Goal: Task Accomplishment & Management: Complete application form

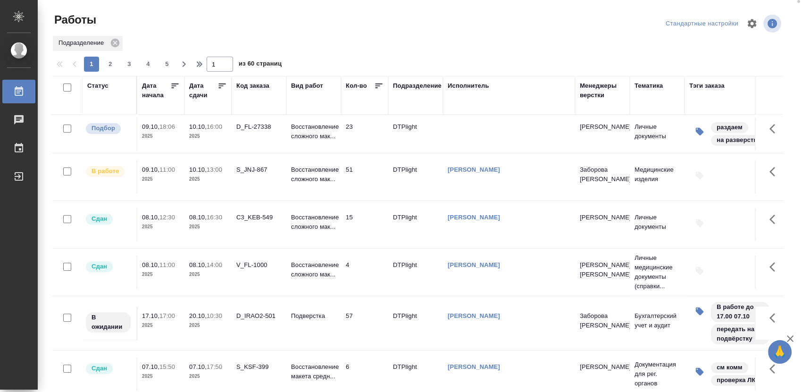
click at [98, 86] on div "Статус" at bounding box center [97, 85] width 21 height 9
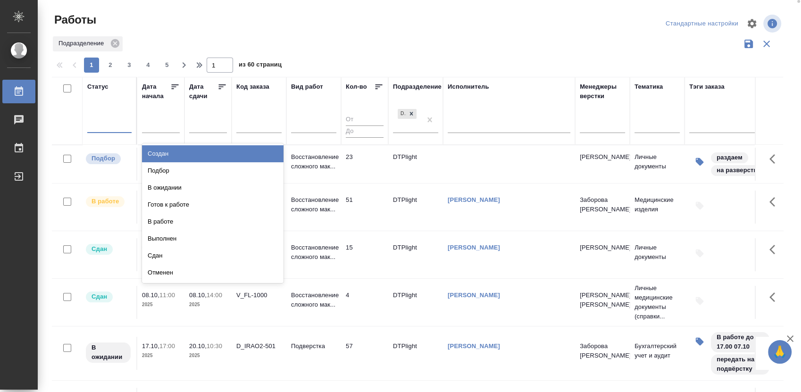
click at [104, 130] on div at bounding box center [109, 124] width 44 height 18
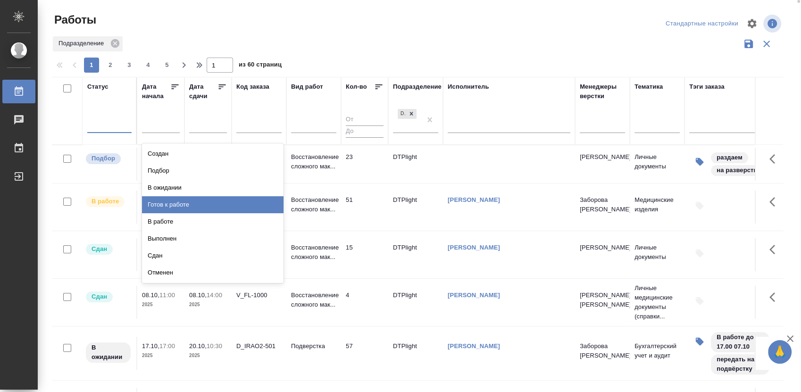
click at [185, 202] on div "Готов к работе" at bounding box center [213, 204] width 142 height 17
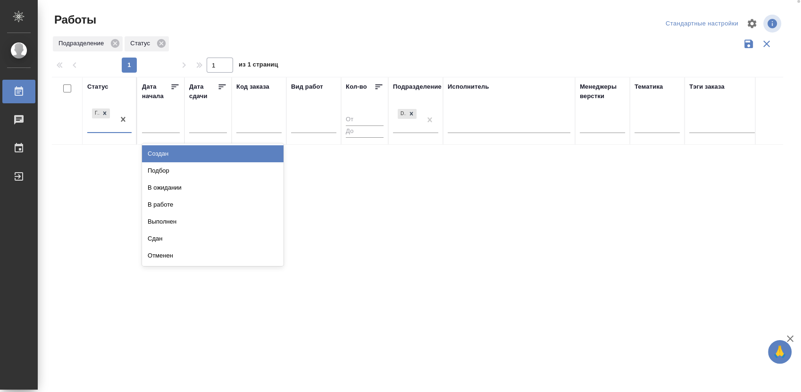
click at [117, 131] on div at bounding box center [123, 119] width 17 height 25
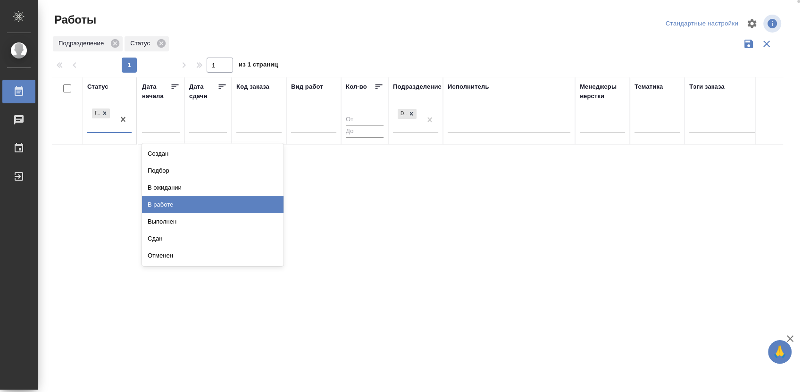
click at [177, 206] on div "В работе" at bounding box center [213, 204] width 142 height 17
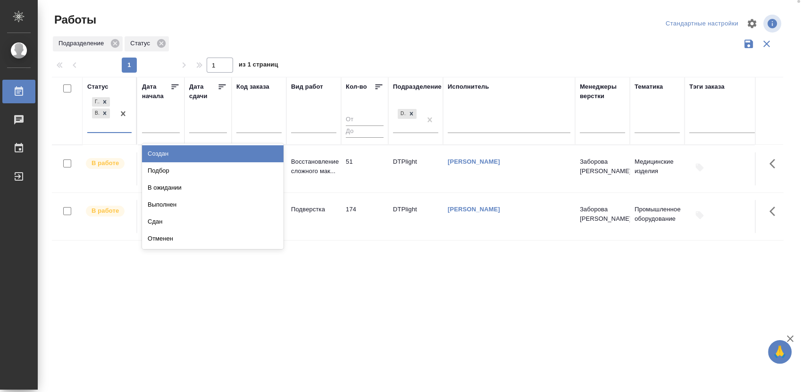
click at [117, 131] on div at bounding box center [123, 113] width 17 height 37
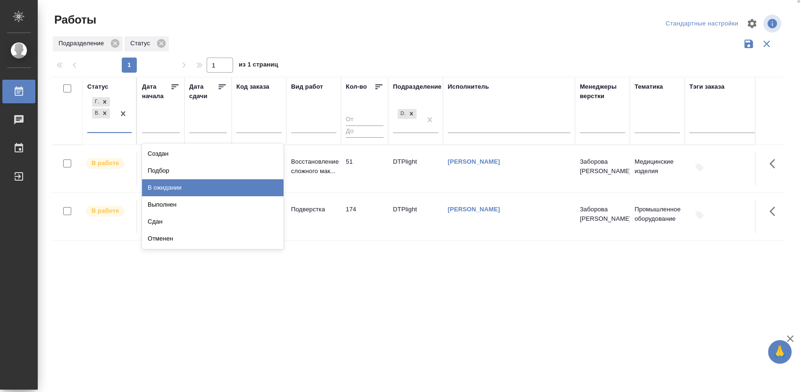
click at [177, 187] on div "В ожидании" at bounding box center [213, 187] width 142 height 17
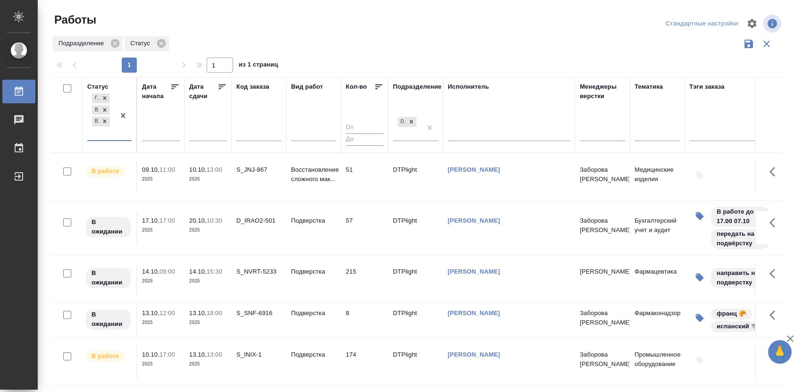
click at [112, 138] on div "[PERSON_NAME] к работе В работе В ожидании" at bounding box center [100, 116] width 27 height 49
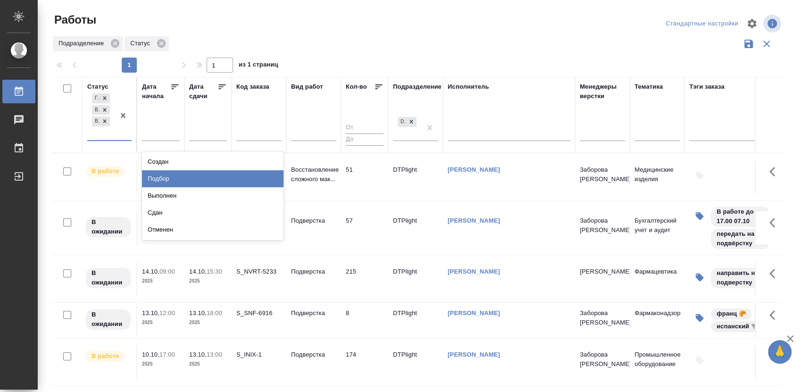
click at [146, 174] on div "Подбор" at bounding box center [213, 178] width 142 height 17
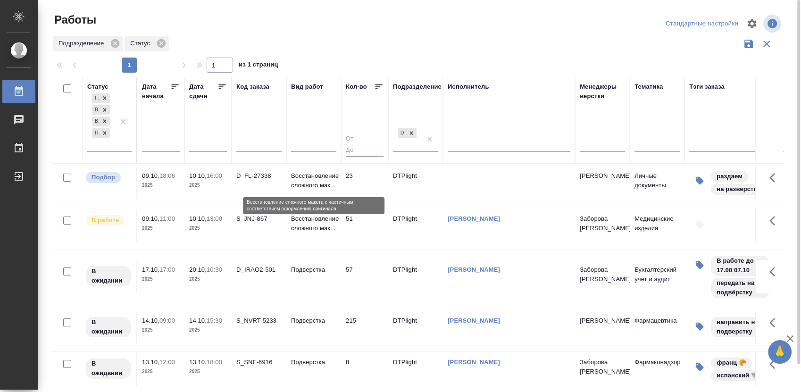
click at [305, 174] on p "Восстановление сложного мак..." at bounding box center [313, 180] width 45 height 19
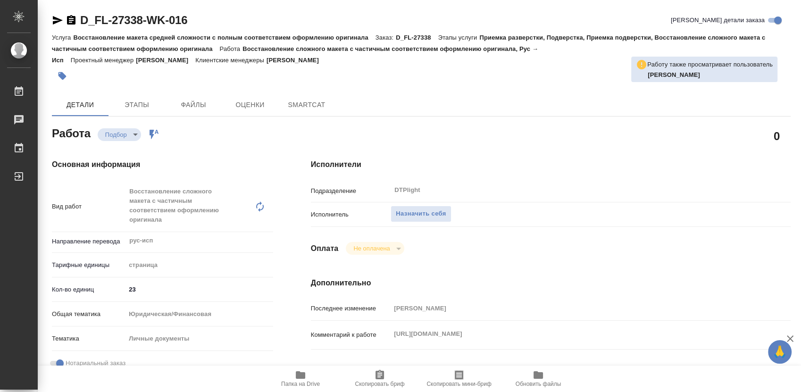
type textarea "x"
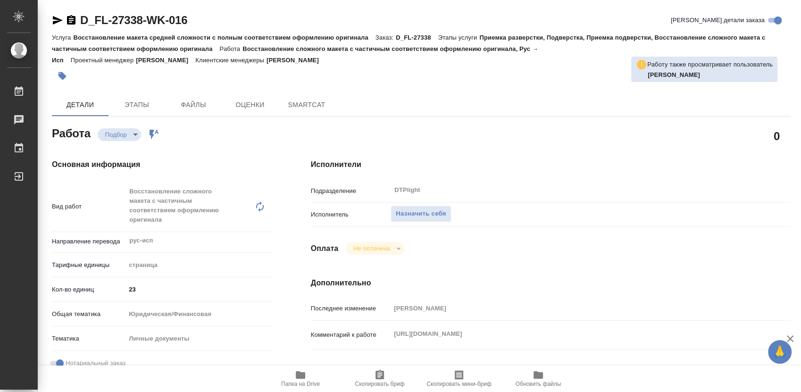
type textarea "x"
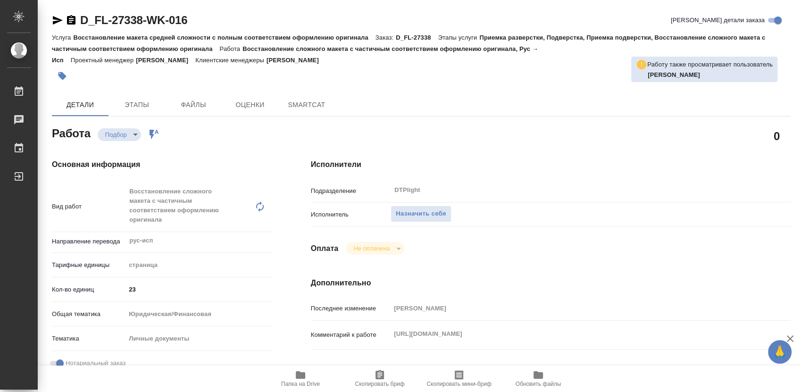
type textarea "x"
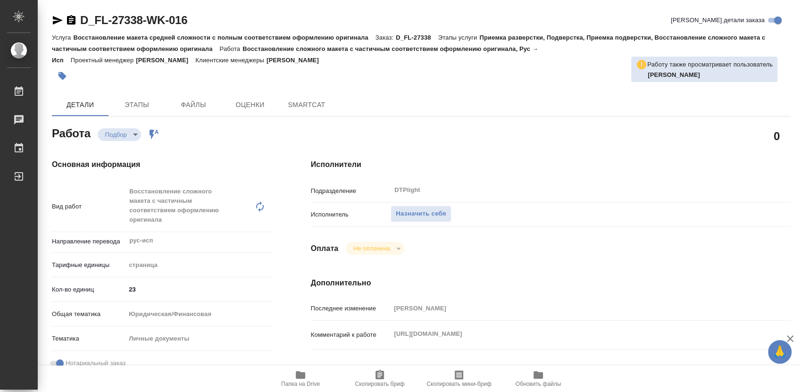
type textarea "x"
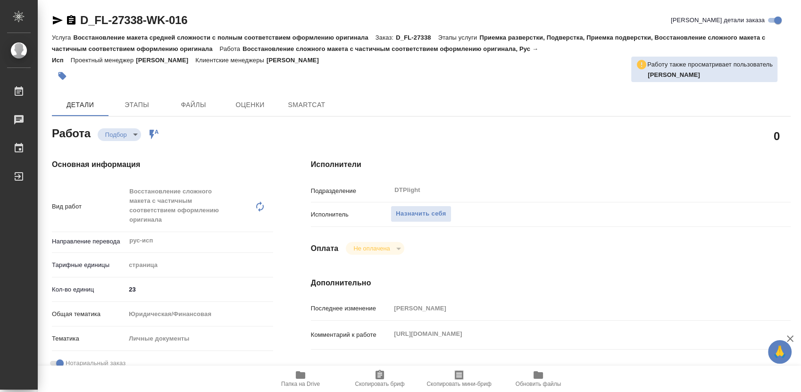
type textarea "x"
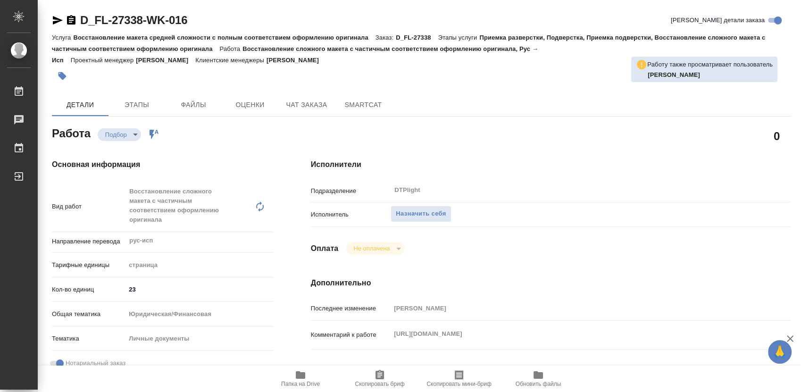
type textarea "x"
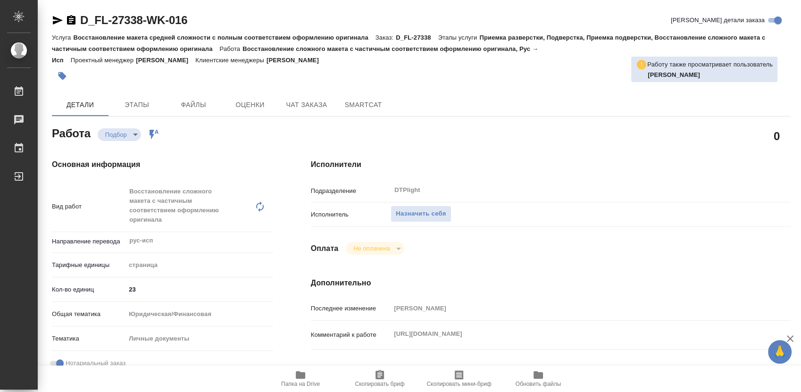
type textarea "x"
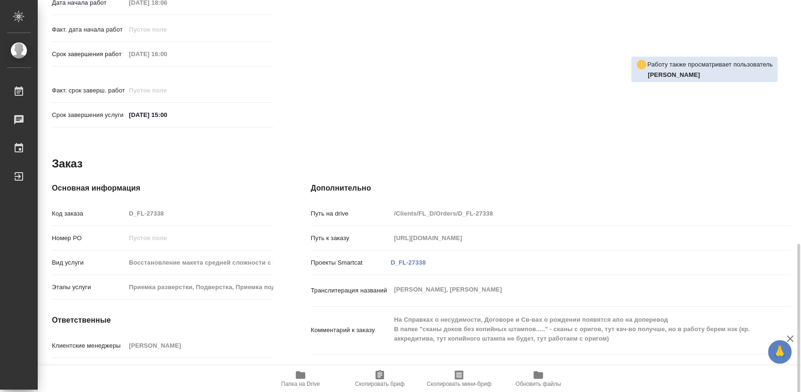
scroll to position [453, 0]
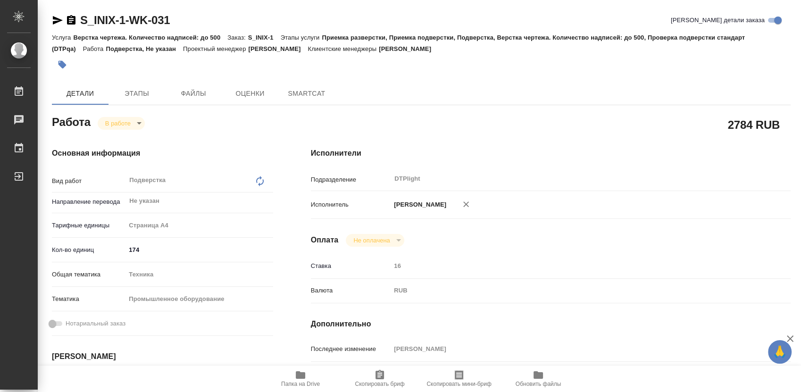
type textarea "x"
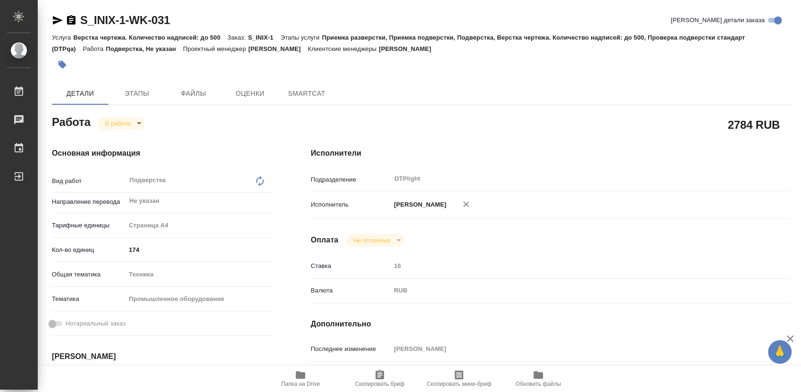
type textarea "x"
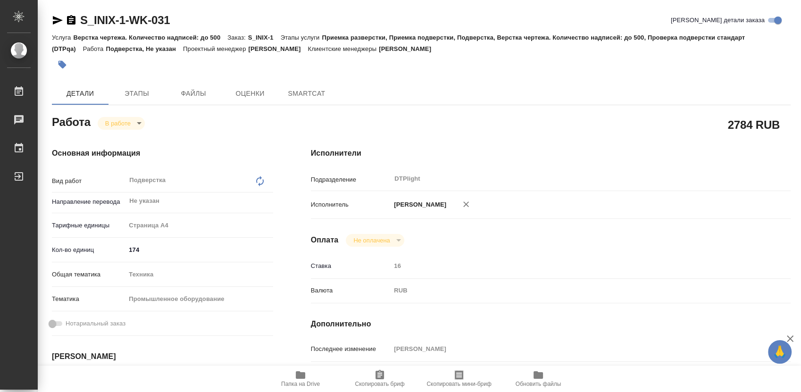
type textarea "x"
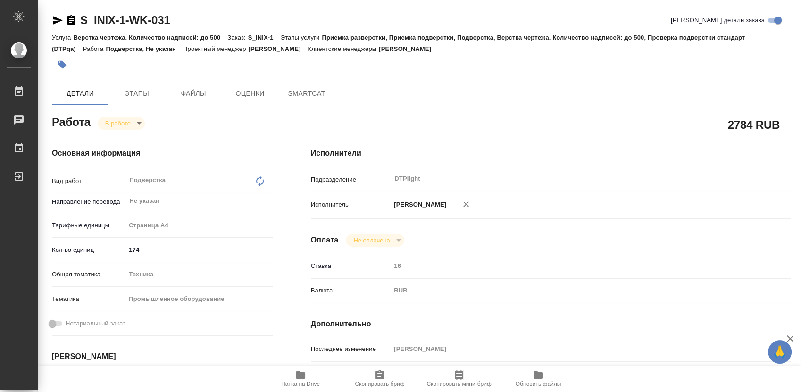
type textarea "x"
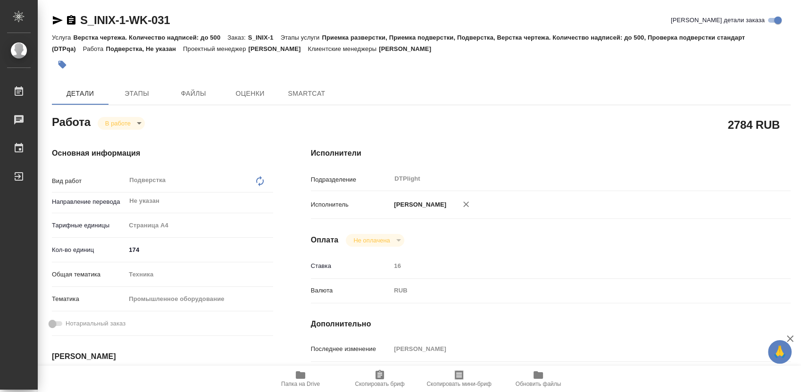
type textarea "x"
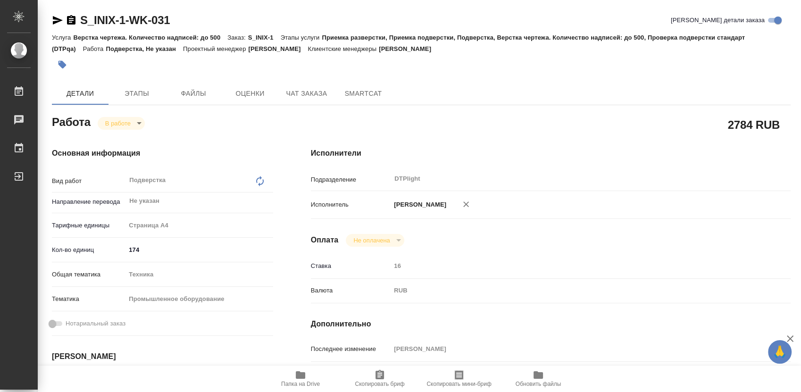
type textarea "x"
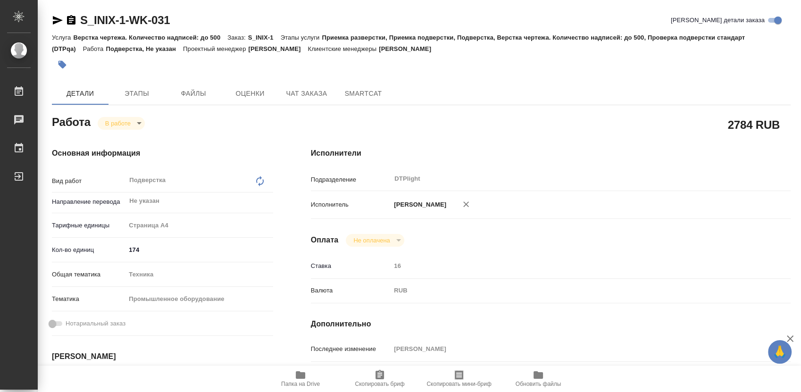
type textarea "x"
